Goal: Task Accomplishment & Management: Manage account settings

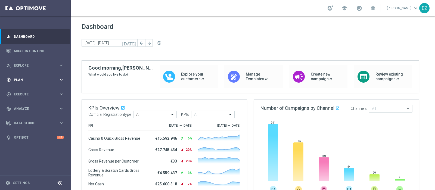
click at [28, 80] on span "Plan" at bounding box center [36, 79] width 45 height 3
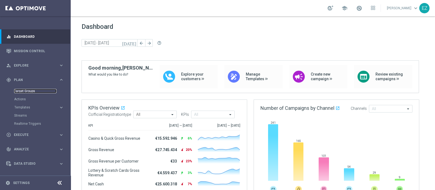
click at [23, 90] on link "Target Groups" at bounding box center [35, 91] width 42 height 4
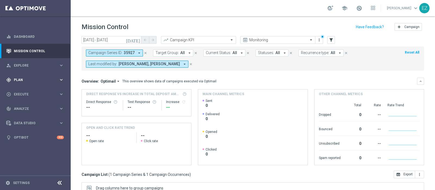
click at [15, 85] on div "gps_fixed Plan keyboard_arrow_right" at bounding box center [35, 80] width 70 height 14
click at [19, 91] on link "Target Groups" at bounding box center [35, 91] width 42 height 4
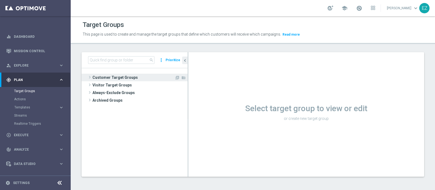
click at [132, 76] on span "Customer Target Groups" at bounding box center [133, 78] width 82 height 8
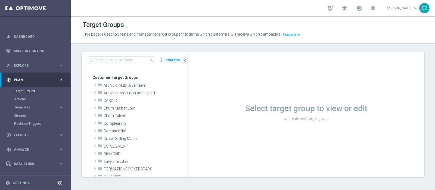
scroll to position [105, 0]
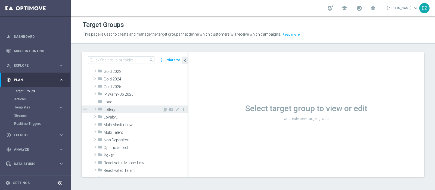
click at [113, 106] on div "folder Lottery" at bounding box center [130, 109] width 64 height 8
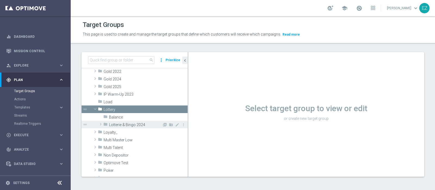
click at [125, 123] on span "Lotterie & Bingo 2024" at bounding box center [135, 125] width 53 height 5
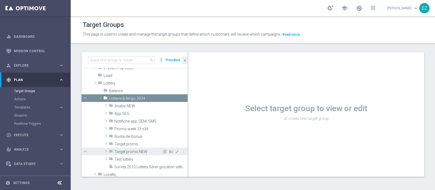
scroll to position [132, 0]
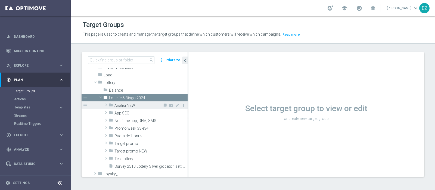
click at [143, 105] on span "Analisi NEW" at bounding box center [138, 105] width 48 height 5
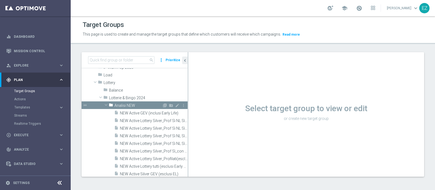
click at [143, 105] on span "Analisi NEW" at bounding box center [138, 105] width 48 height 5
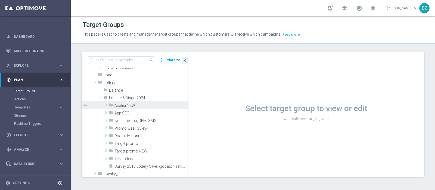
click at [302, 82] on div "Select target group to view or edit or create new target group" at bounding box center [306, 114] width 236 height 124
click at [283, 78] on div "Select target group to view or edit or create new target group" at bounding box center [306, 114] width 236 height 124
